Goal: Check status

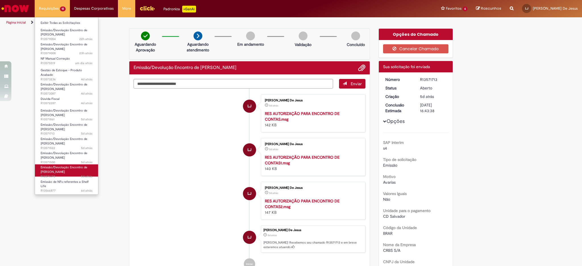
click at [61, 171] on span "Emissão/Devolução Encontro de [PERSON_NAME]" at bounding box center [64, 169] width 47 height 9
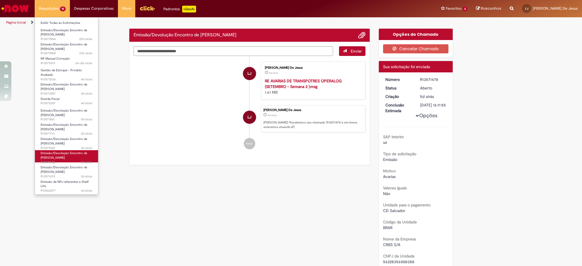
click at [63, 151] on link "Emissão/Devolução Encontro de Contas Fornecedor 5d atrás 5 dias atrás R13571500" at bounding box center [66, 156] width 63 height 12
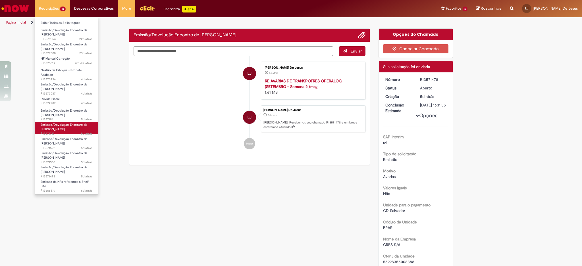
click at [64, 133] on span "5d atrás 5 dias atrás R13571713" at bounding box center [67, 134] width 52 height 5
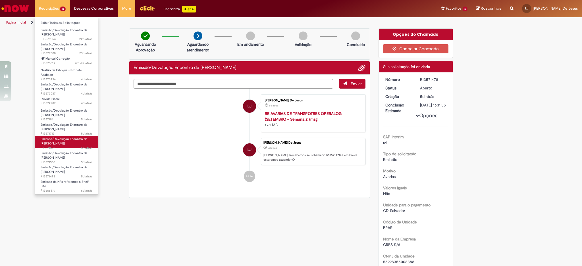
click at [60, 142] on span "Emissão/Devolução Encontro de [PERSON_NAME]" at bounding box center [64, 141] width 47 height 9
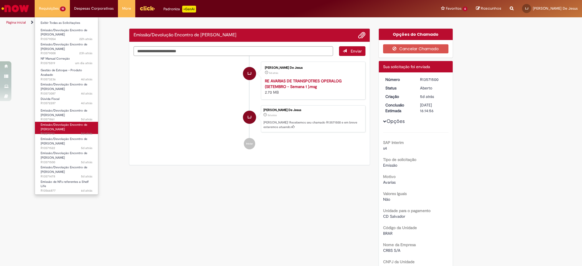
click at [64, 127] on span "Emissão/Devolução Encontro de [PERSON_NAME]" at bounding box center [64, 127] width 47 height 9
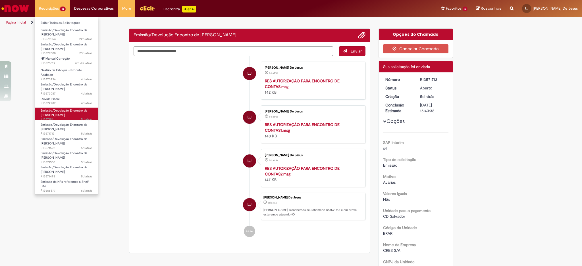
click at [65, 107] on li "Emissão/Devolução Encontro de Contas Fornecedor 5d atrás 5 dias atrás R13571861" at bounding box center [66, 113] width 63 height 13
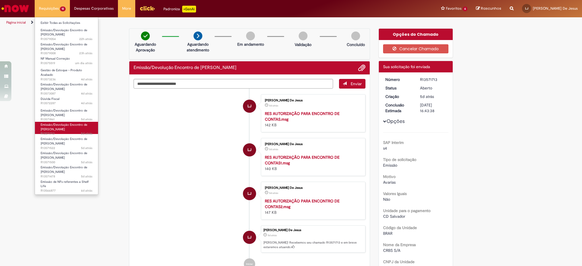
click at [71, 124] on span "Emissão/Devolução Encontro de [PERSON_NAME]" at bounding box center [64, 127] width 47 height 9
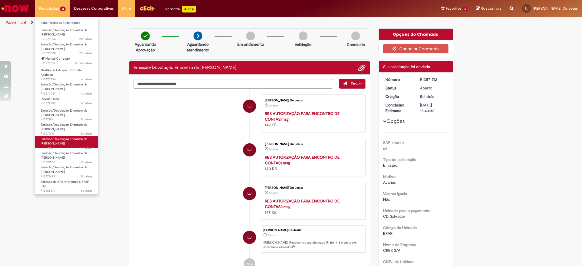
click at [59, 139] on span "Emissão/Devolução Encontro de [PERSON_NAME]" at bounding box center [64, 141] width 47 height 9
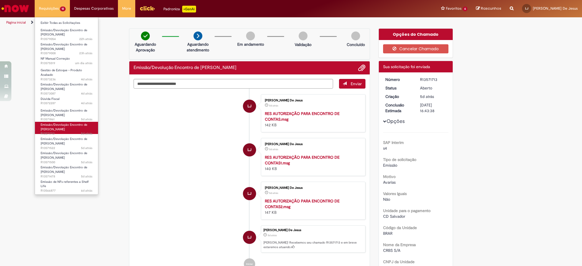
click at [65, 129] on span "Emissão/Devolução Encontro de [PERSON_NAME]" at bounding box center [64, 127] width 47 height 9
